Goal: Navigation & Orientation: Find specific page/section

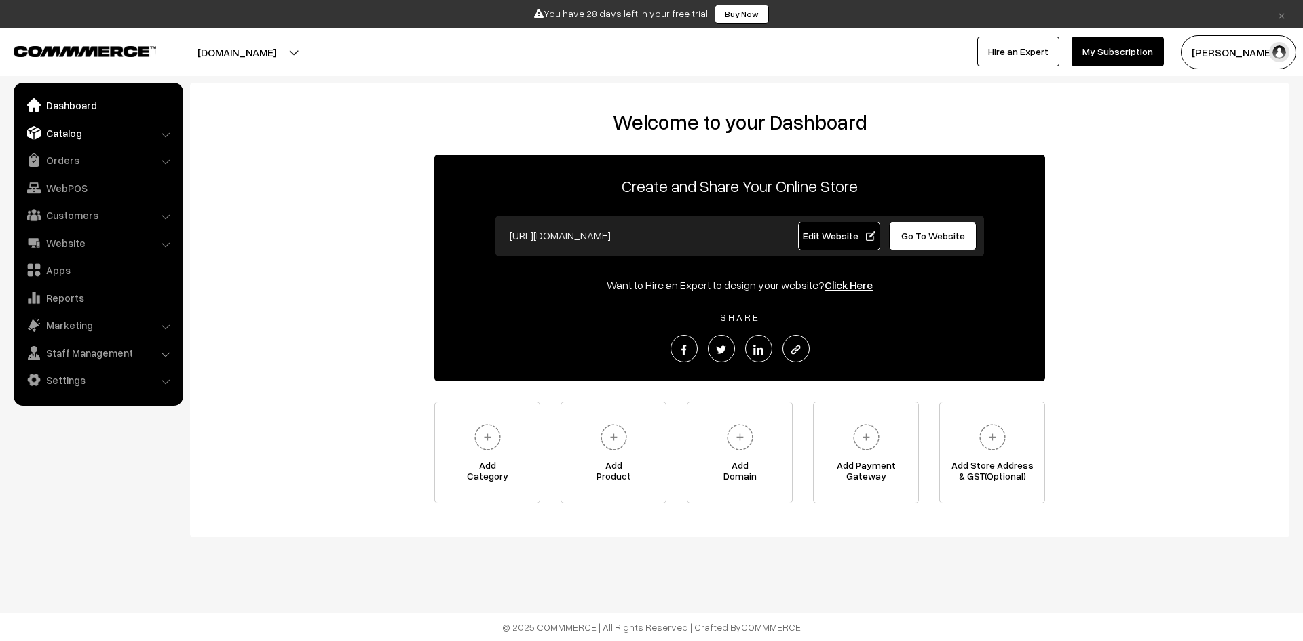
click at [96, 136] on link "Catalog" at bounding box center [97, 133] width 161 height 24
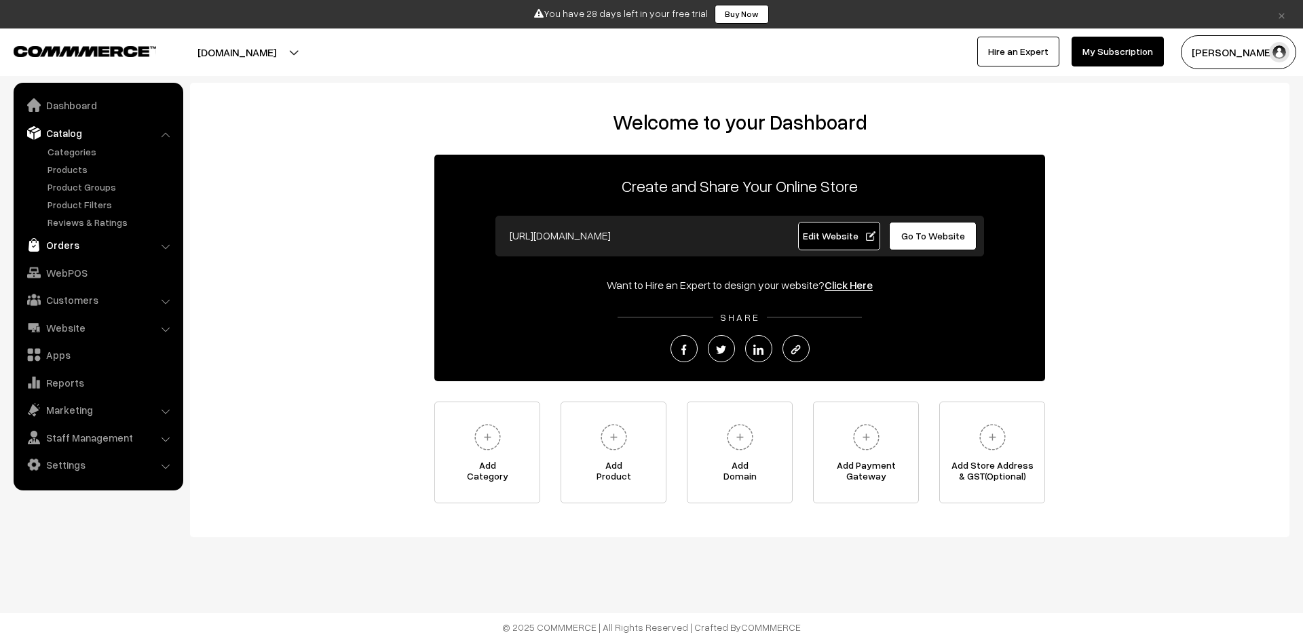
click at [93, 240] on link "Orders" at bounding box center [97, 245] width 161 height 24
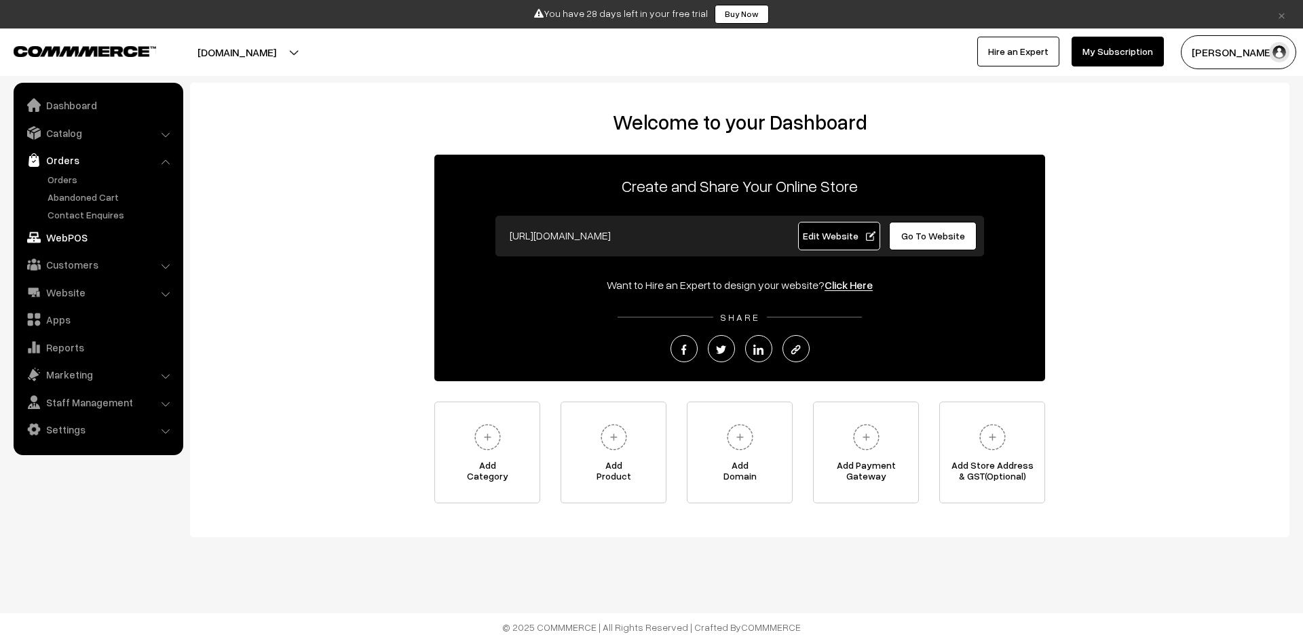
click at [66, 241] on link "WebPOS" at bounding box center [97, 237] width 161 height 24
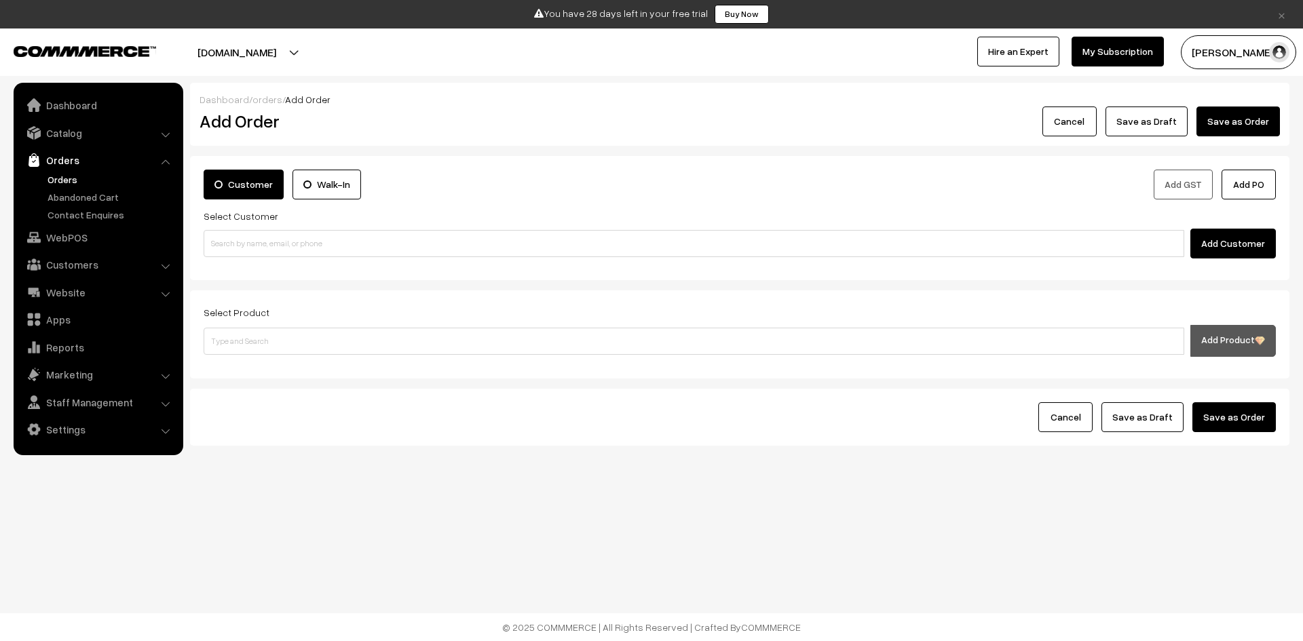
click at [319, 191] on label "Walk-In" at bounding box center [326, 185] width 69 height 30
click at [0, 0] on input "Walk-In" at bounding box center [0, 0] width 0 height 0
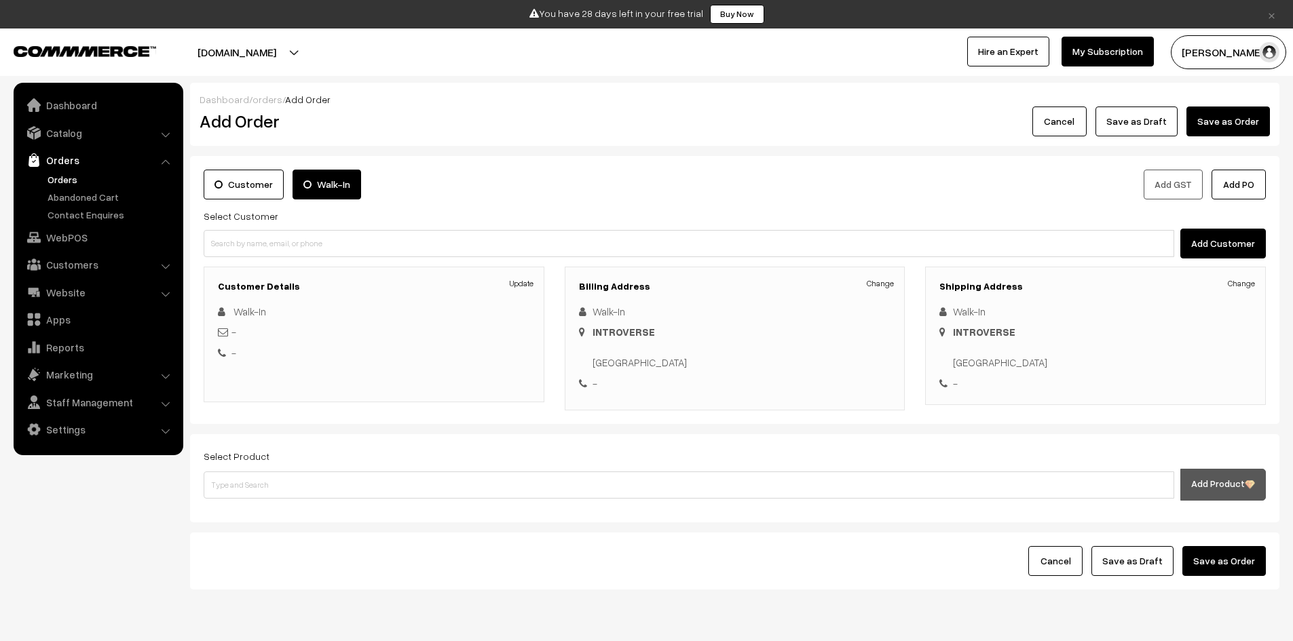
click at [256, 204] on div "Customer Walk-In" at bounding box center [463, 189] width 541 height 38
click at [258, 197] on label "Customer" at bounding box center [244, 185] width 80 height 30
click at [0, 0] on input "Customer" at bounding box center [0, 0] width 0 height 0
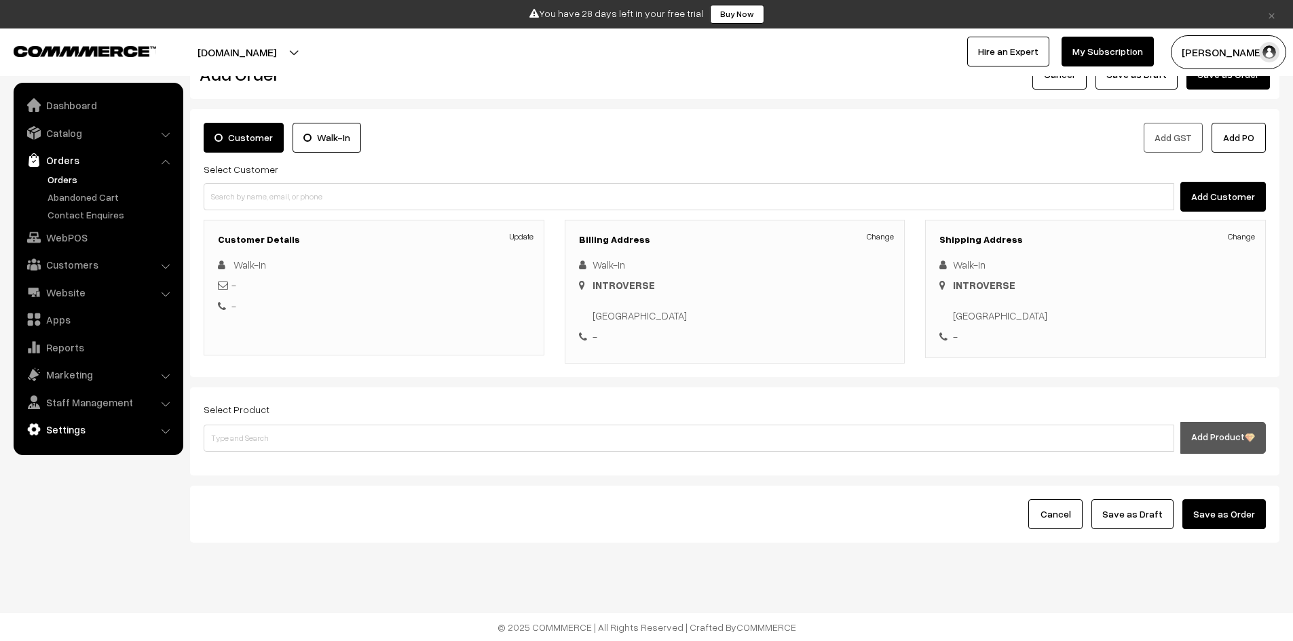
click at [105, 419] on link "Settings" at bounding box center [97, 429] width 161 height 24
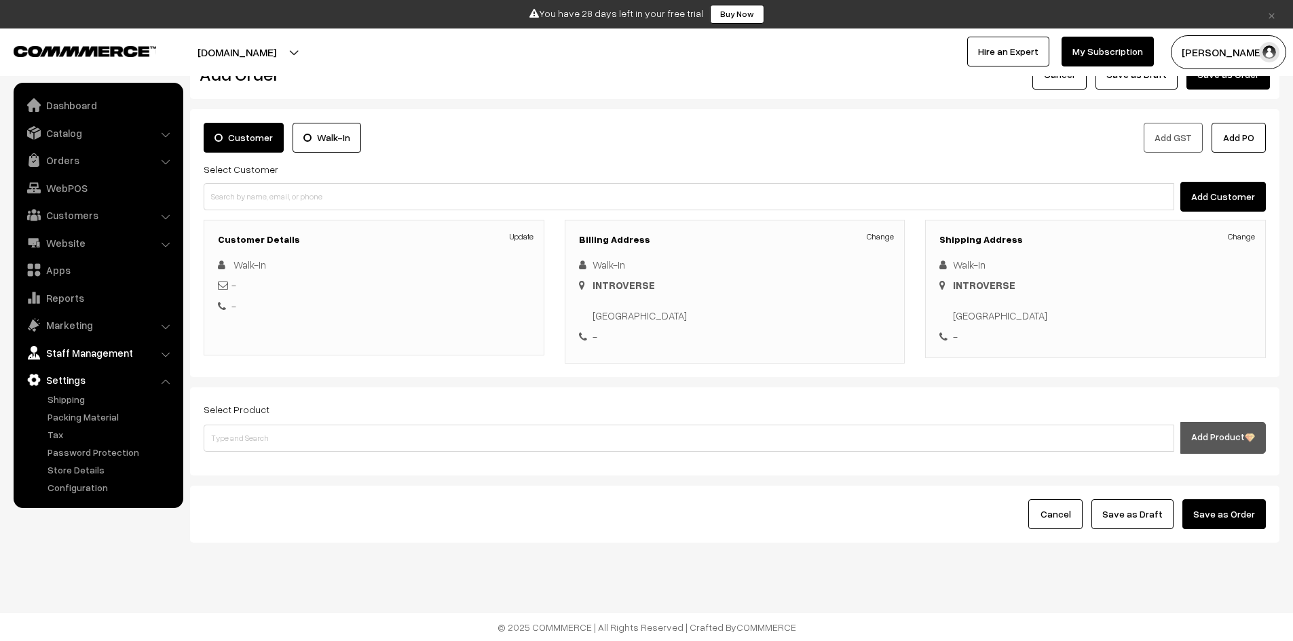
click at [81, 349] on link "Staff Management" at bounding box center [97, 353] width 161 height 24
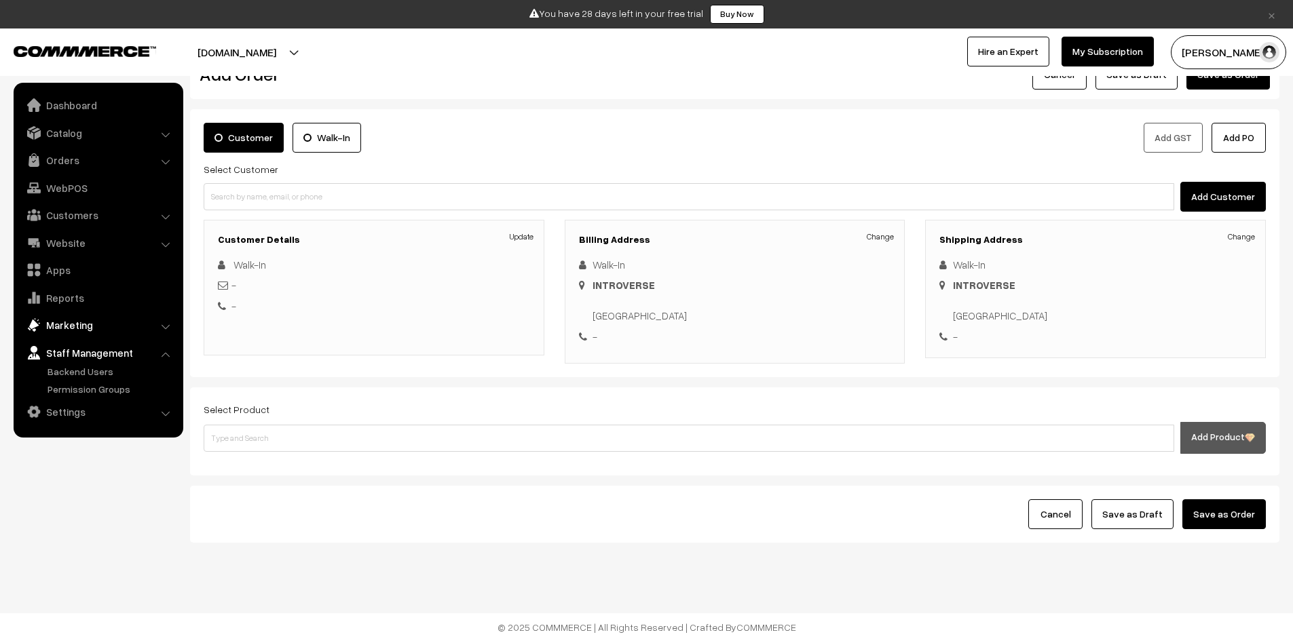
click at [88, 326] on link "Marketing" at bounding box center [97, 325] width 161 height 24
click at [91, 306] on link "Reports" at bounding box center [97, 298] width 161 height 24
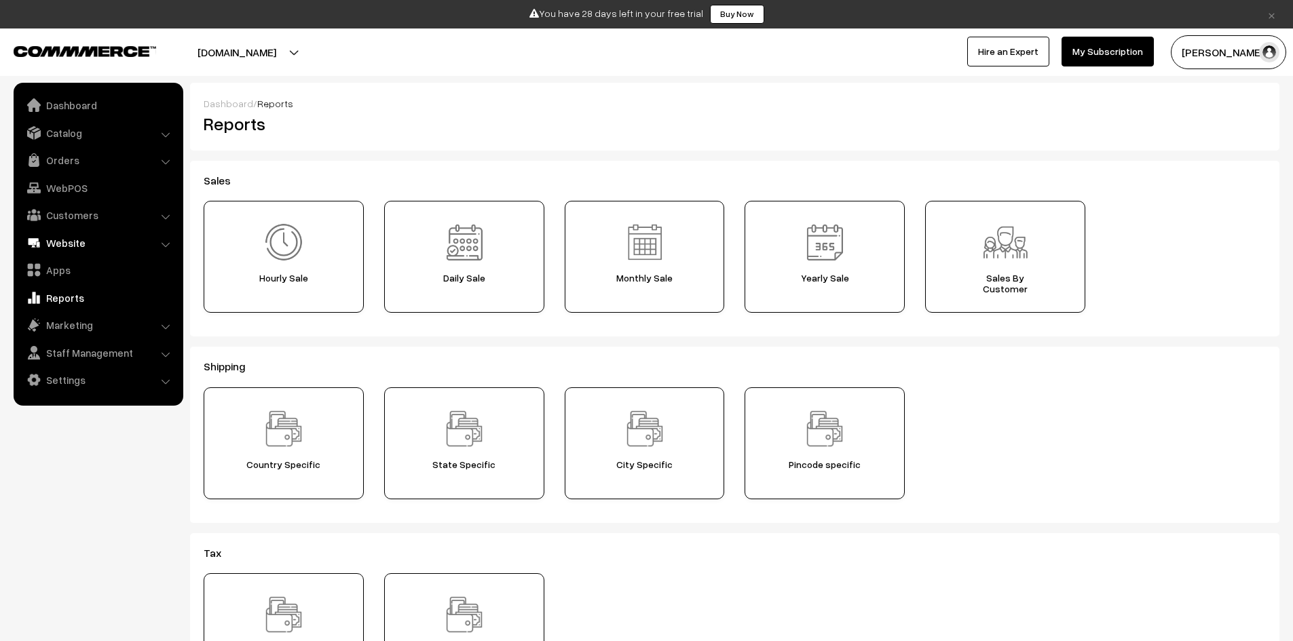
click at [77, 242] on link "Website" at bounding box center [97, 243] width 161 height 24
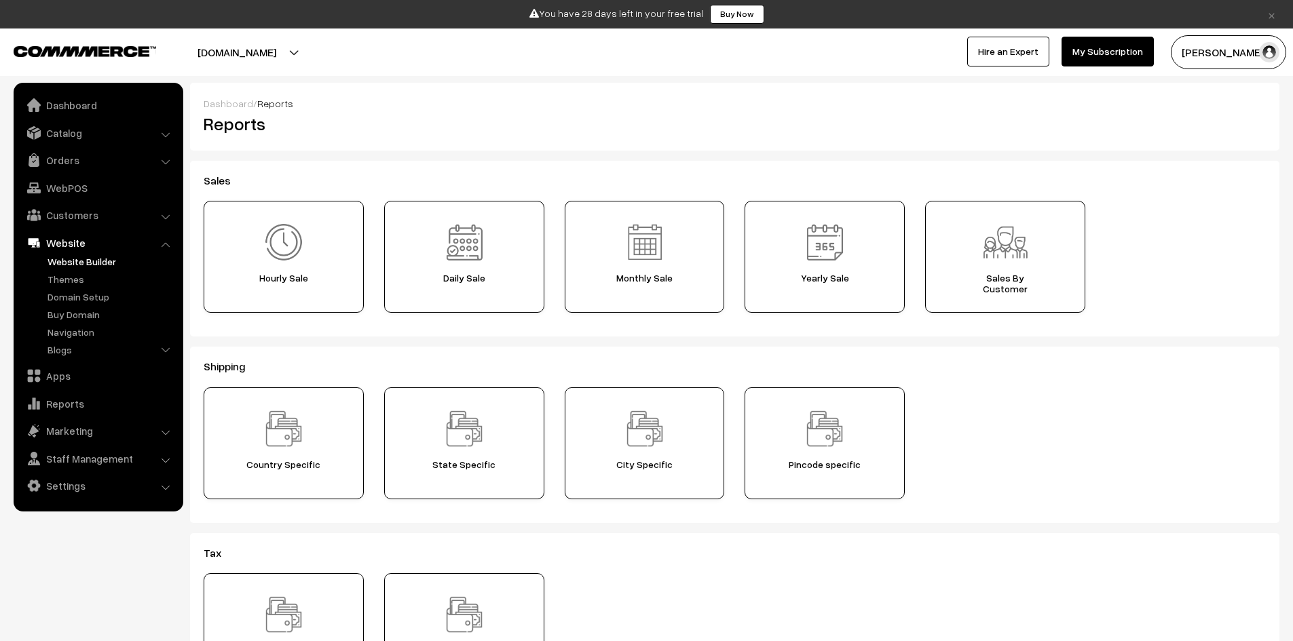
click at [85, 265] on link "Website Builder" at bounding box center [111, 261] width 134 height 14
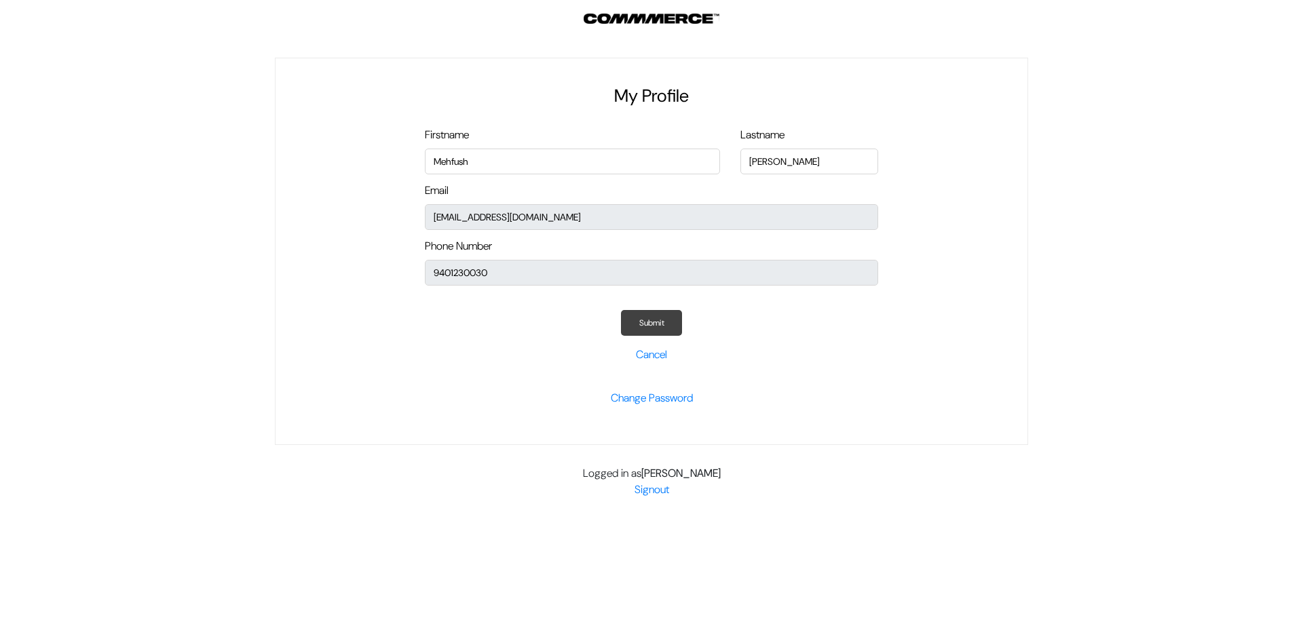
click at [662, 316] on button "Submit" at bounding box center [651, 323] width 61 height 26
click at [661, 327] on button "Submit" at bounding box center [651, 323] width 61 height 26
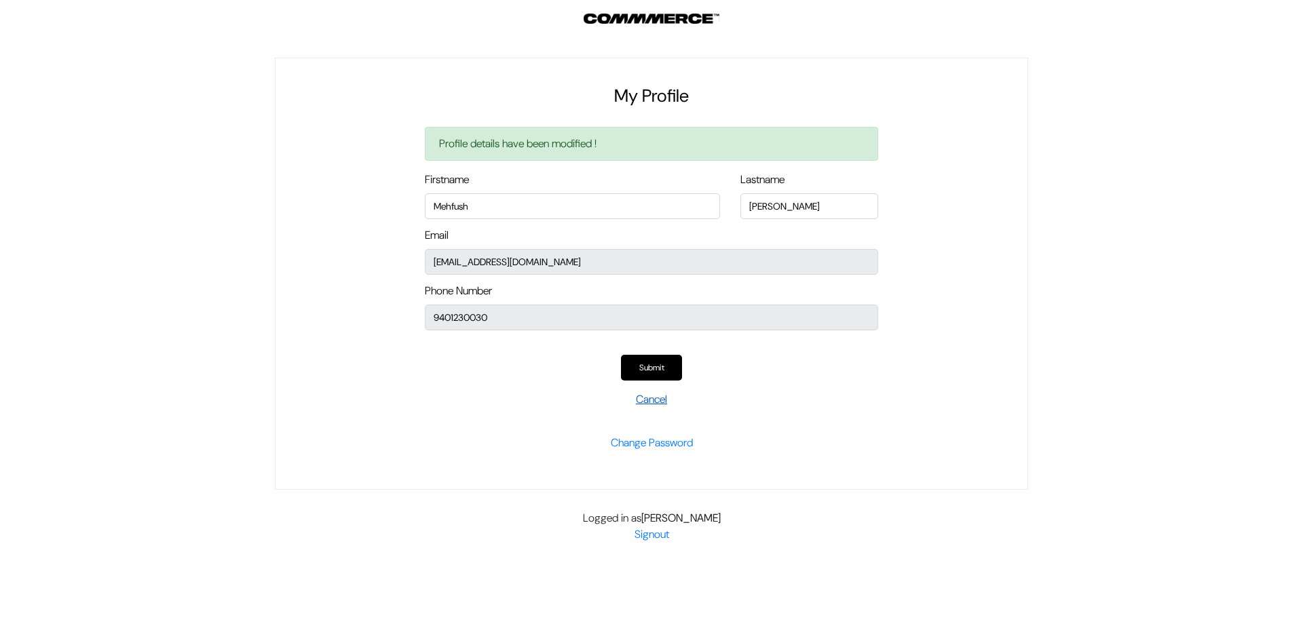
click at [657, 396] on link "Cancel" at bounding box center [651, 399] width 31 height 14
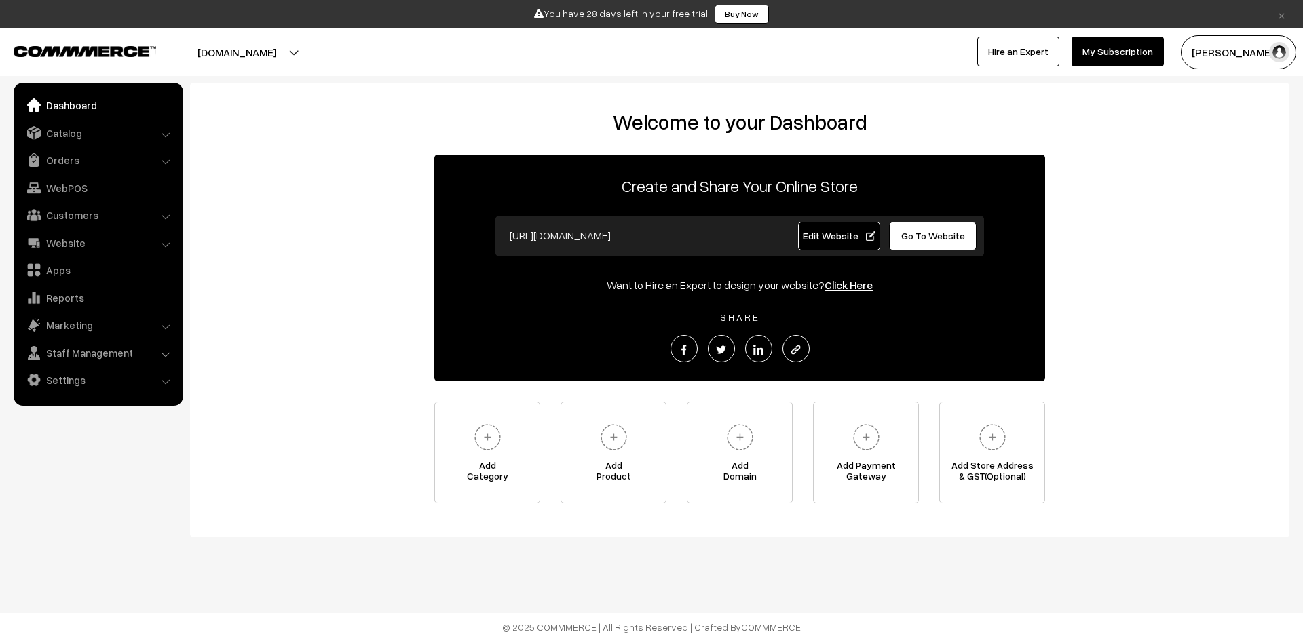
click at [1236, 56] on button "[PERSON_NAME]" at bounding box center [1238, 52] width 115 height 34
click at [1228, 124] on link "Refer & Earn" at bounding box center [1238, 124] width 115 height 30
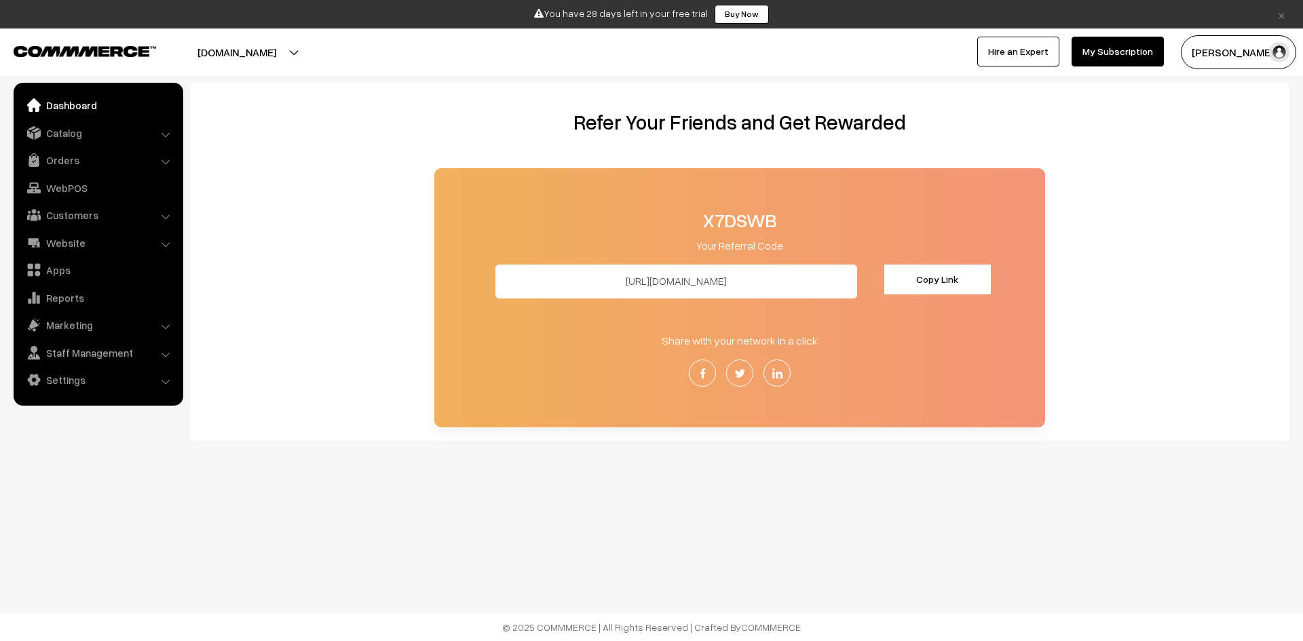
click at [42, 98] on link "Dashboard" at bounding box center [97, 105] width 161 height 24
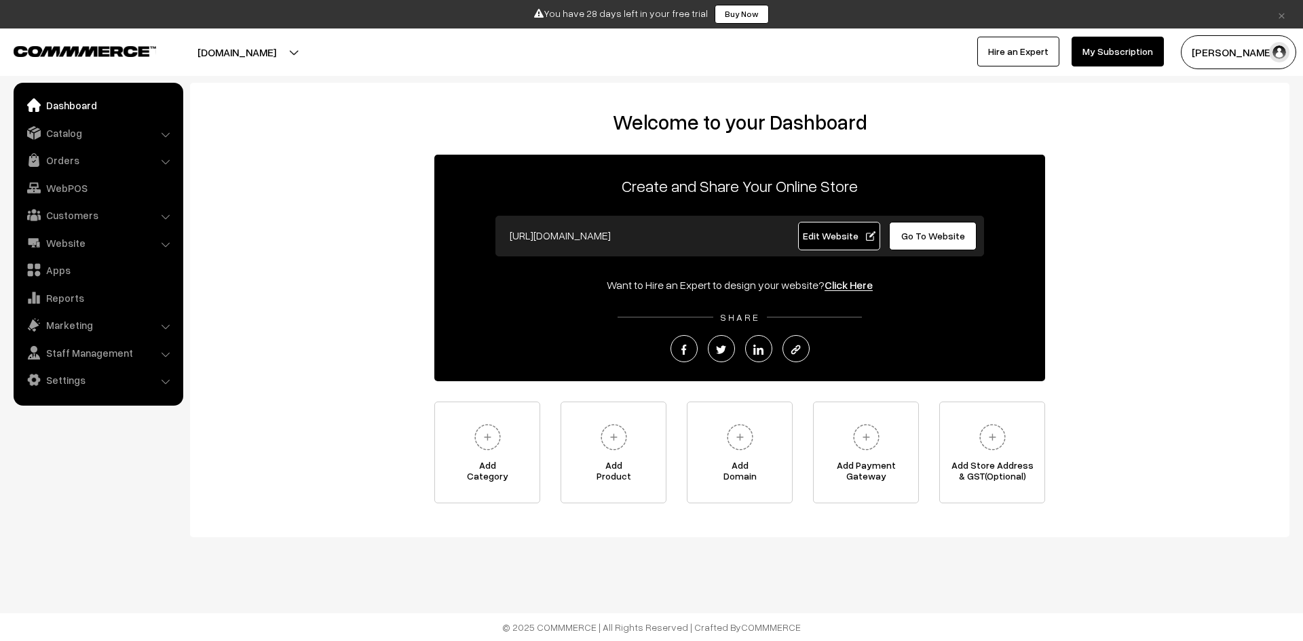
click at [930, 318] on p "SHARE" at bounding box center [739, 317] width 611 height 14
click at [932, 318] on p "SHARE" at bounding box center [739, 317] width 611 height 14
click at [515, 442] on link "Add Category" at bounding box center [487, 453] width 106 height 102
